Goal: Task Accomplishment & Management: Use online tool/utility

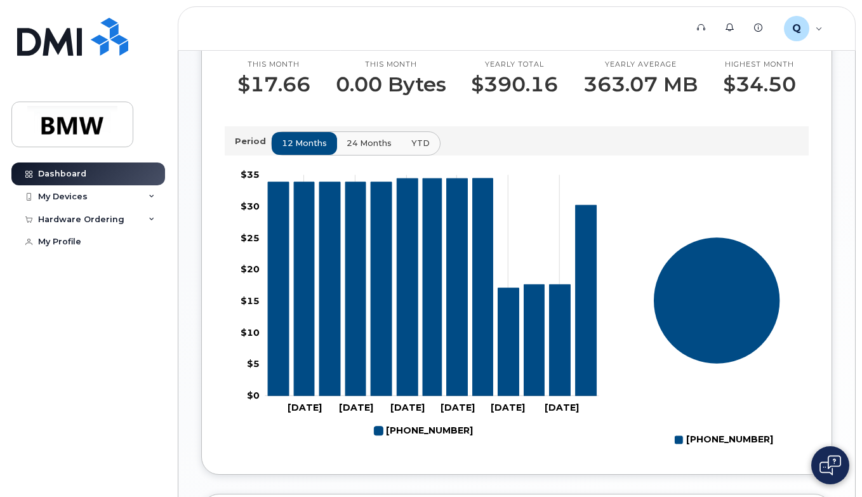
scroll to position [381, 0]
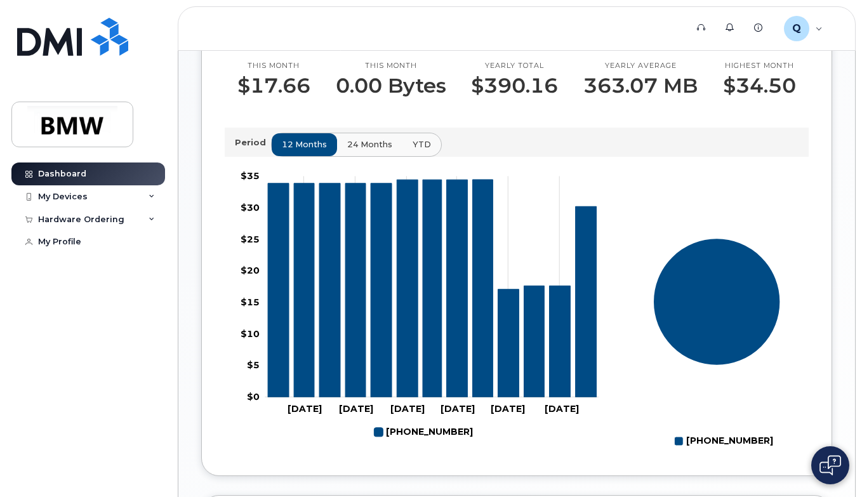
click at [367, 150] on span "24 months" at bounding box center [369, 144] width 45 height 12
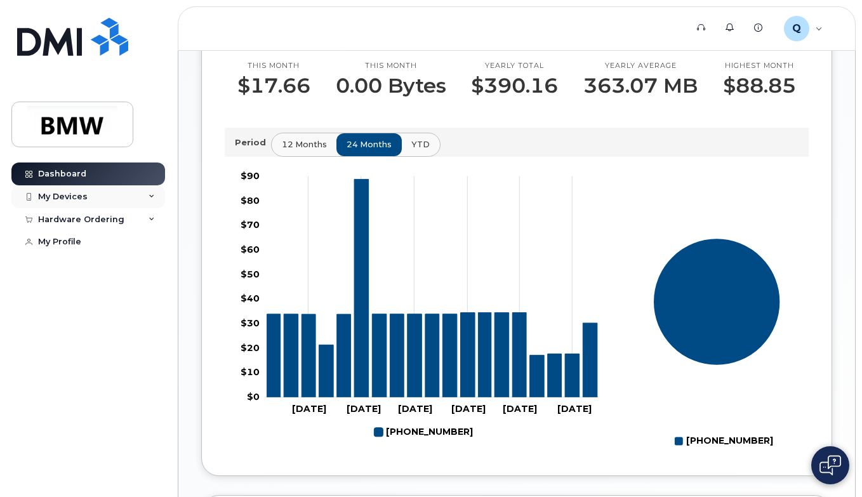
click at [74, 194] on div "My Devices" at bounding box center [63, 197] width 50 height 10
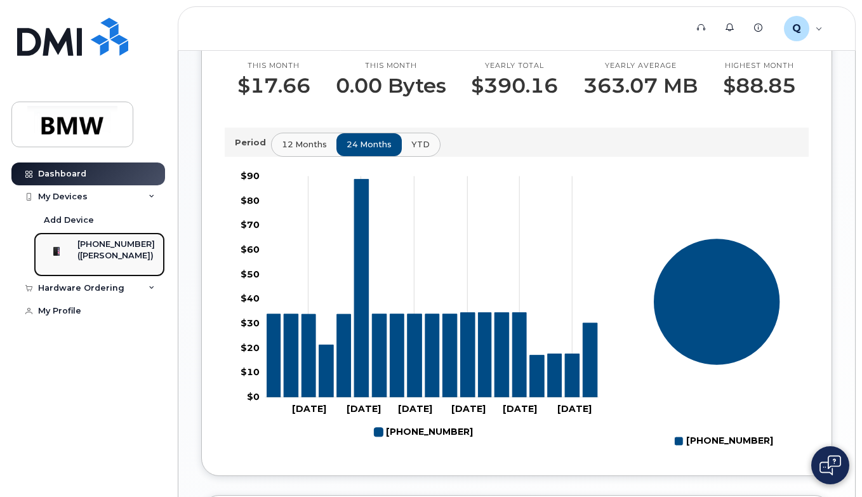
click at [107, 251] on div "([PERSON_NAME])" at bounding box center [115, 255] width 77 height 11
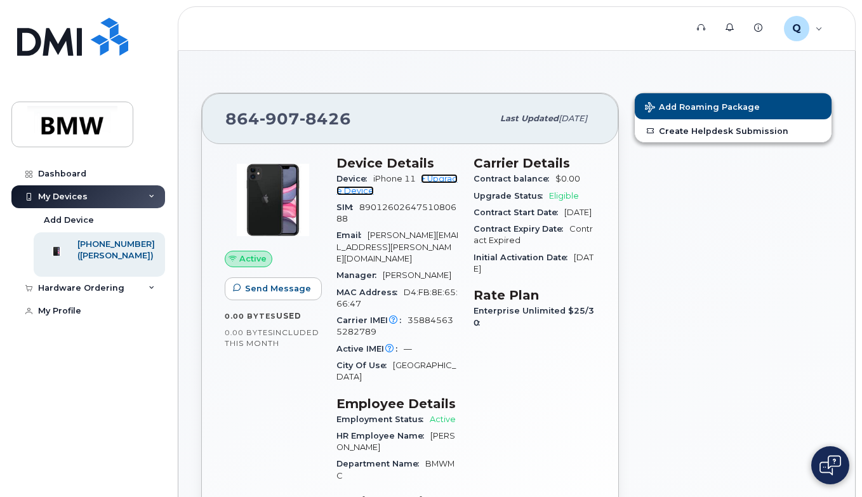
click at [444, 178] on link "+ Upgrade Device" at bounding box center [396, 184] width 121 height 21
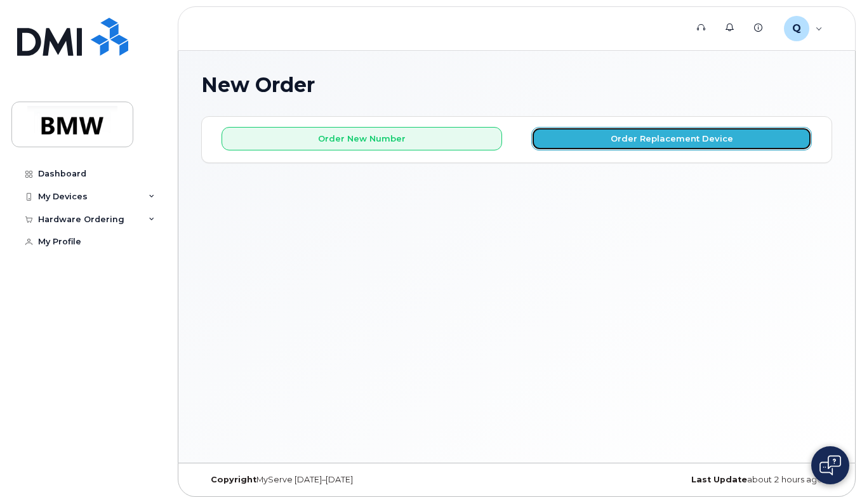
click at [612, 142] on button "Order Replacement Device" at bounding box center [671, 138] width 281 height 23
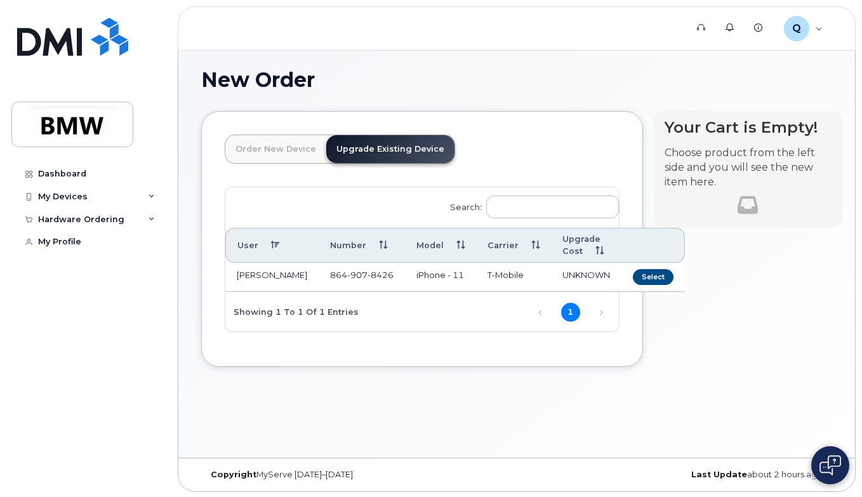
scroll to position [6, 0]
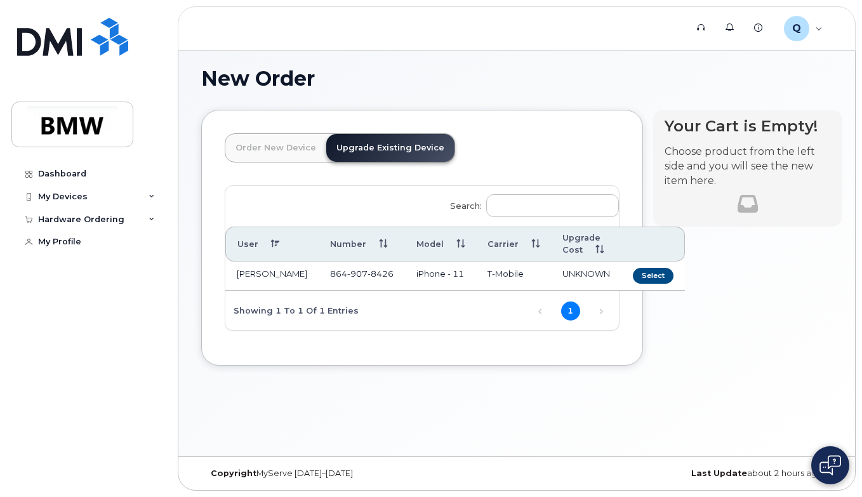
click at [274, 144] on link "Order New Device" at bounding box center [275, 148] width 101 height 28
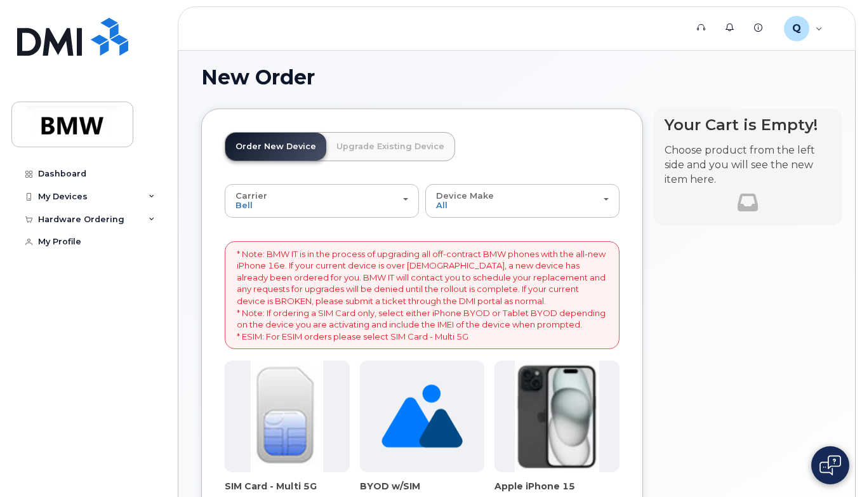
scroll to position [0, 0]
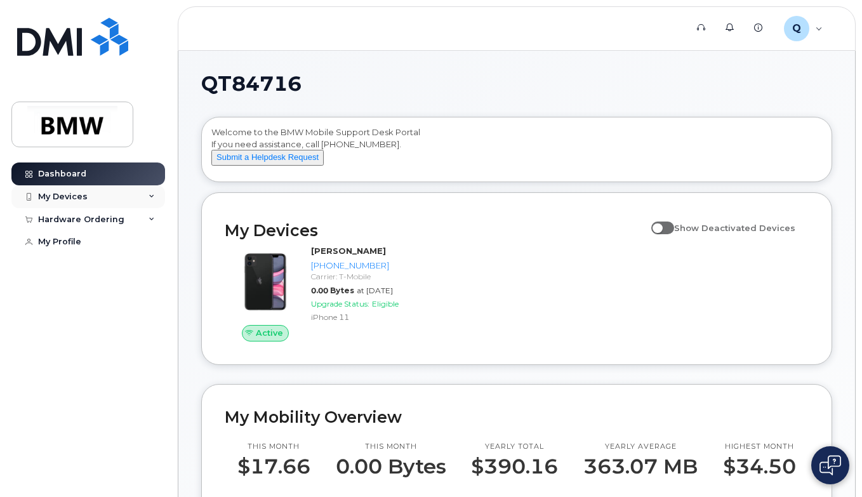
click at [56, 196] on div "My Devices" at bounding box center [63, 197] width 50 height 10
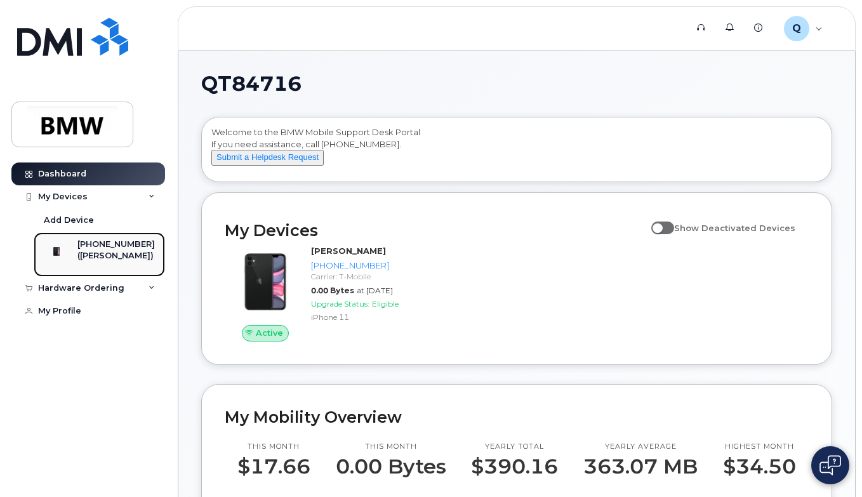
click at [108, 251] on div "([PERSON_NAME])" at bounding box center [115, 255] width 77 height 11
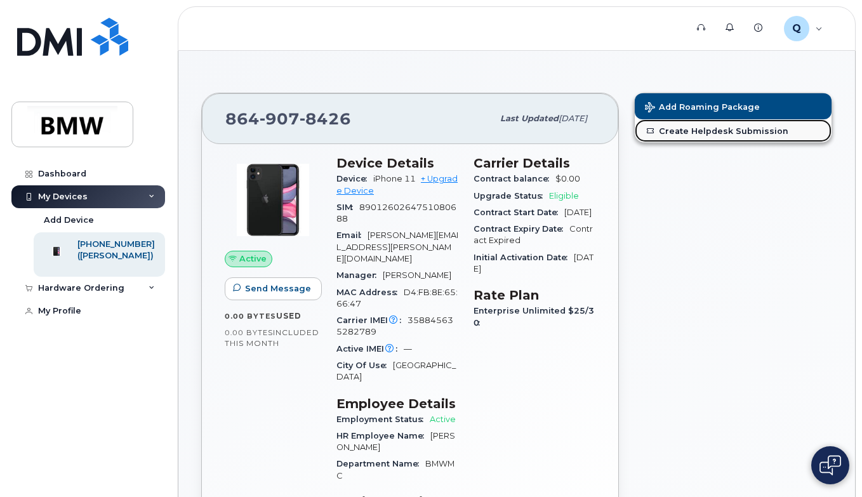
click at [710, 131] on link "Create Helpdesk Submission" at bounding box center [733, 130] width 197 height 23
click at [266, 289] on span "Send Message" at bounding box center [278, 288] width 66 height 12
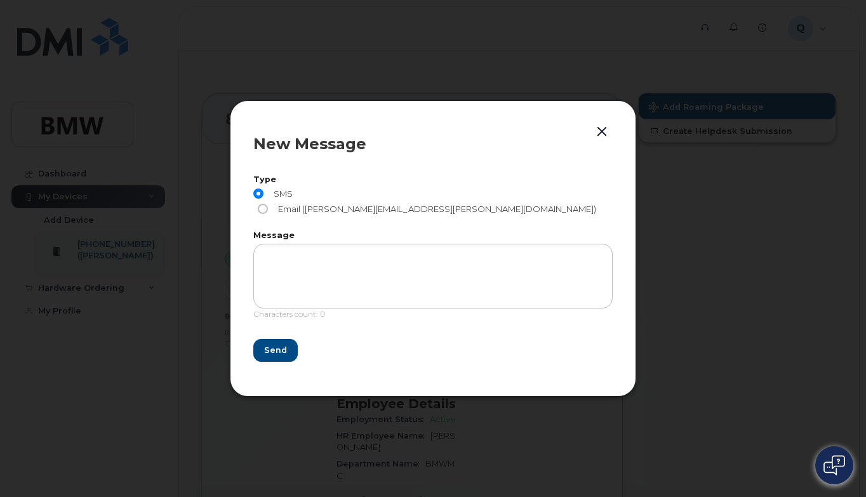
click at [600, 141] on button "button" at bounding box center [601, 132] width 19 height 18
